Goal: Navigation & Orientation: Find specific page/section

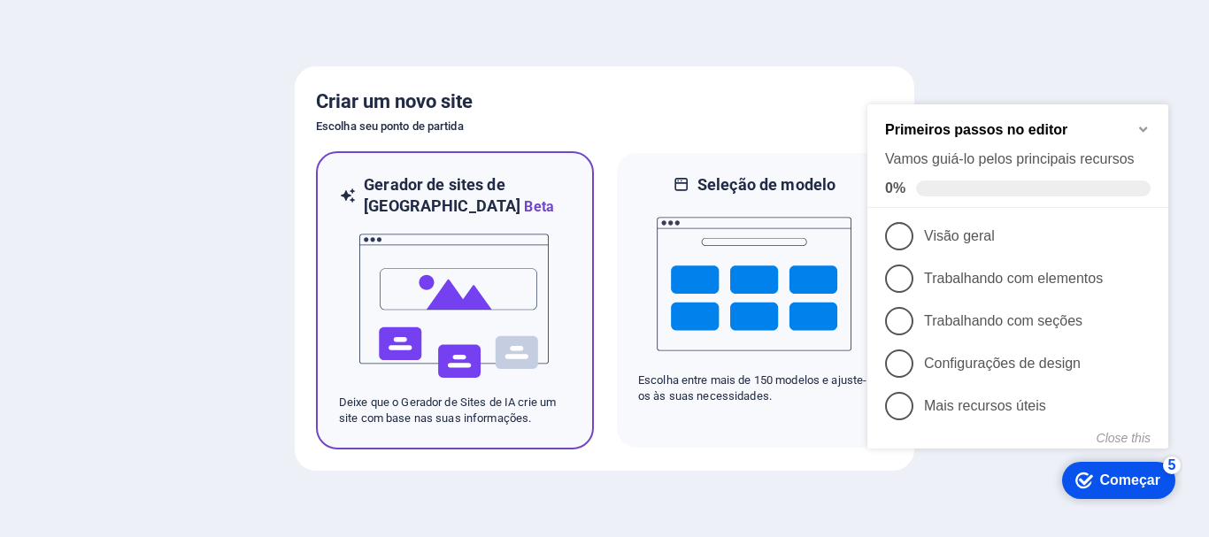
click at [488, 333] on img at bounding box center [454, 306] width 195 height 177
